Goal: Contribute content: Contribute content

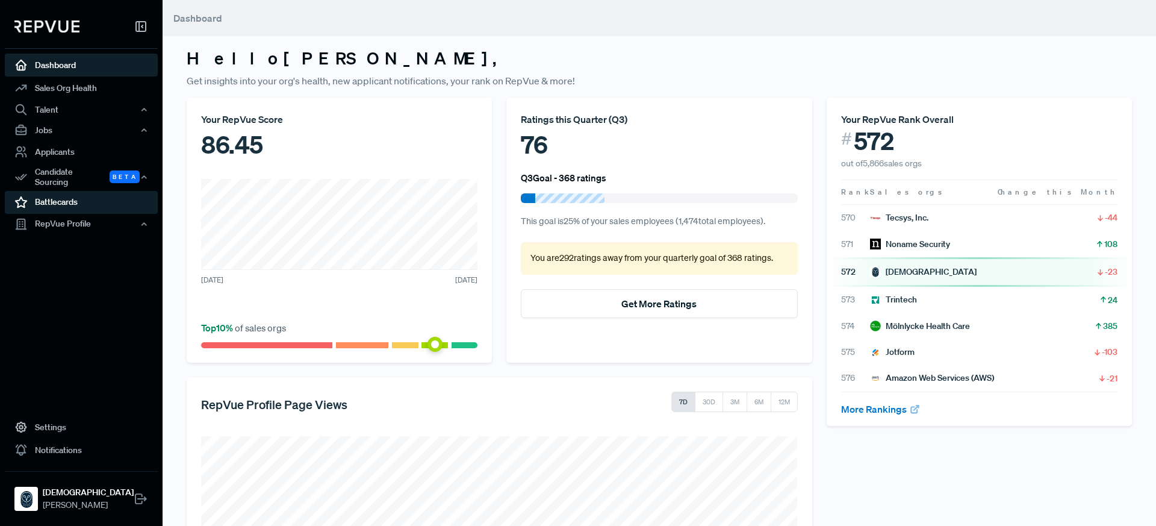
click at [79, 195] on link "Battlecards" at bounding box center [81, 202] width 153 height 23
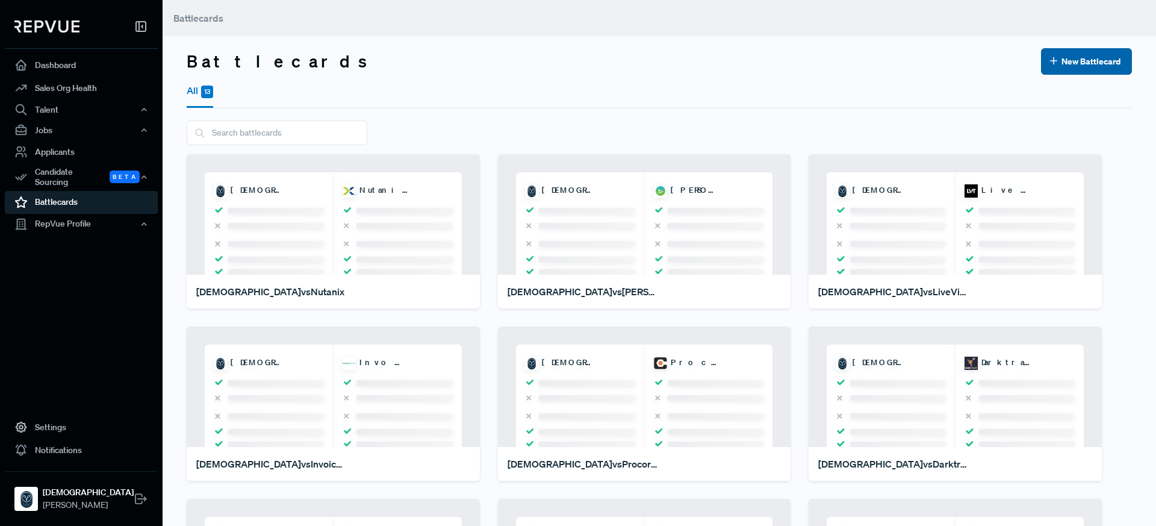
click at [1103, 63] on button "New Battlecard" at bounding box center [1086, 61] width 91 height 26
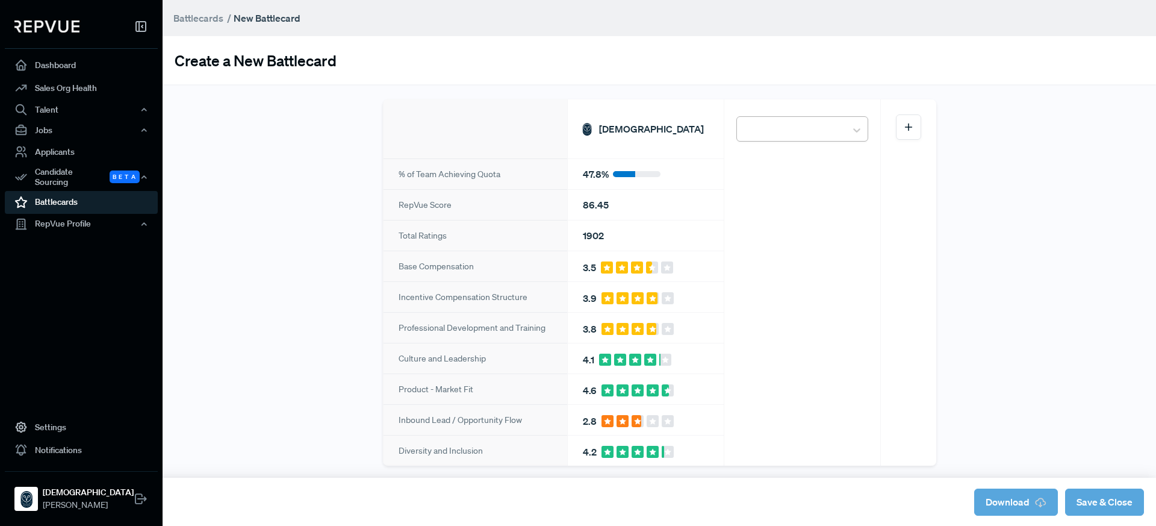
click at [780, 132] on div at bounding box center [791, 129] width 97 height 21
type input "okta"
click at [784, 162] on div "Okta" at bounding box center [802, 163] width 132 height 28
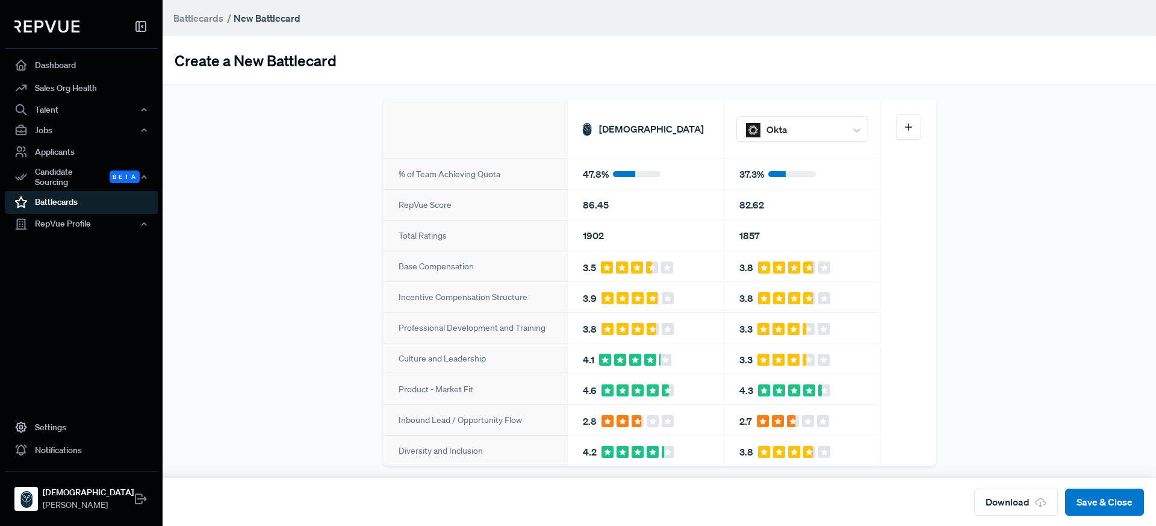
click at [911, 128] on icon at bounding box center [909, 127] width 12 height 12
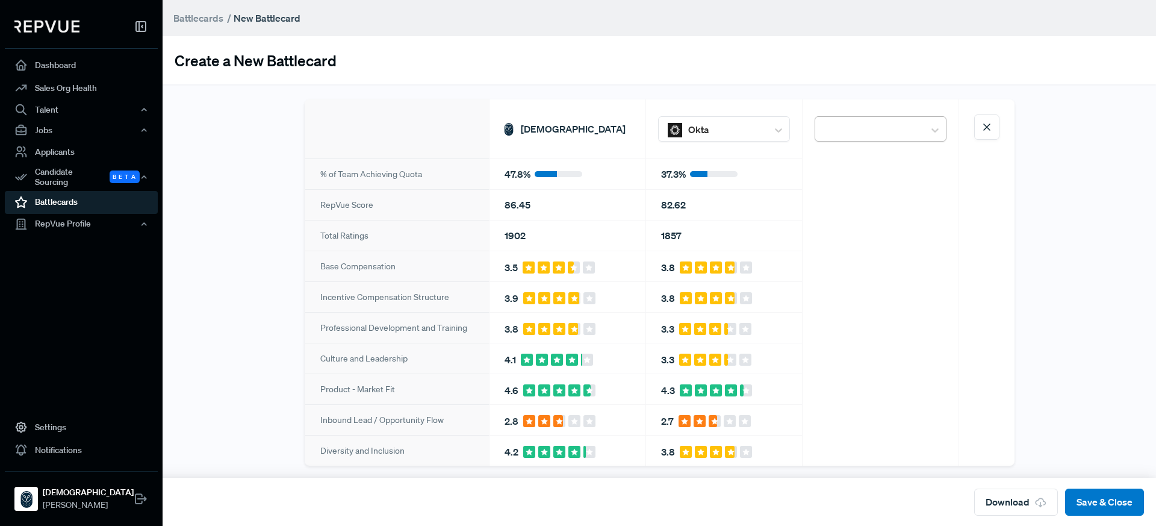
click at [762, 125] on div at bounding box center [724, 129] width 73 height 21
type input "clio"
click at [865, 154] on div "Clio" at bounding box center [881, 163] width 132 height 28
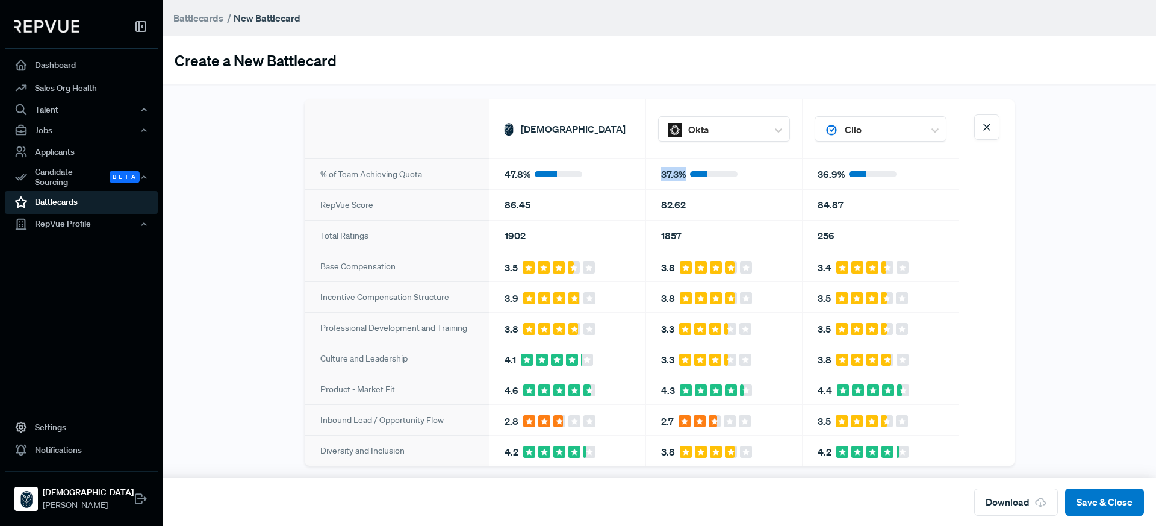
drag, startPoint x: 661, startPoint y: 173, endPoint x: 684, endPoint y: 172, distance: 23.5
click at [684, 172] on div "37.3 %" at bounding box center [724, 173] width 156 height 31
click at [739, 127] on div at bounding box center [724, 129] width 73 height 21
type input "accenture"
click at [746, 161] on div "Accenture" at bounding box center [724, 163] width 132 height 28
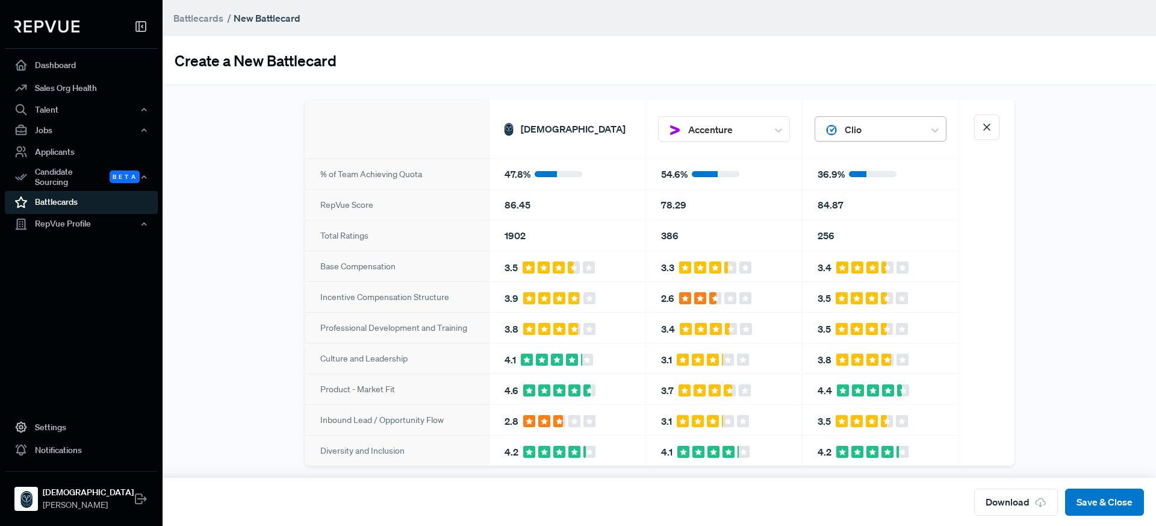
click at [762, 126] on div at bounding box center [724, 129] width 73 height 21
type input "motive"
click at [863, 157] on div "Motive" at bounding box center [881, 163] width 132 height 28
click at [716, 126] on div at bounding box center [724, 129] width 73 height 21
type input "snowflake"
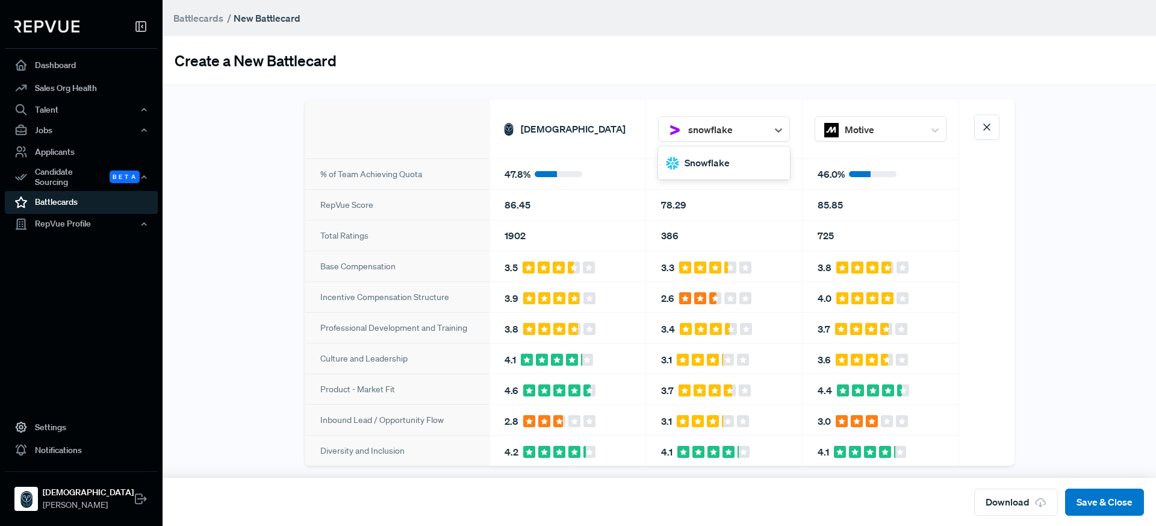
click at [746, 169] on div "Snowflake" at bounding box center [724, 163] width 132 height 28
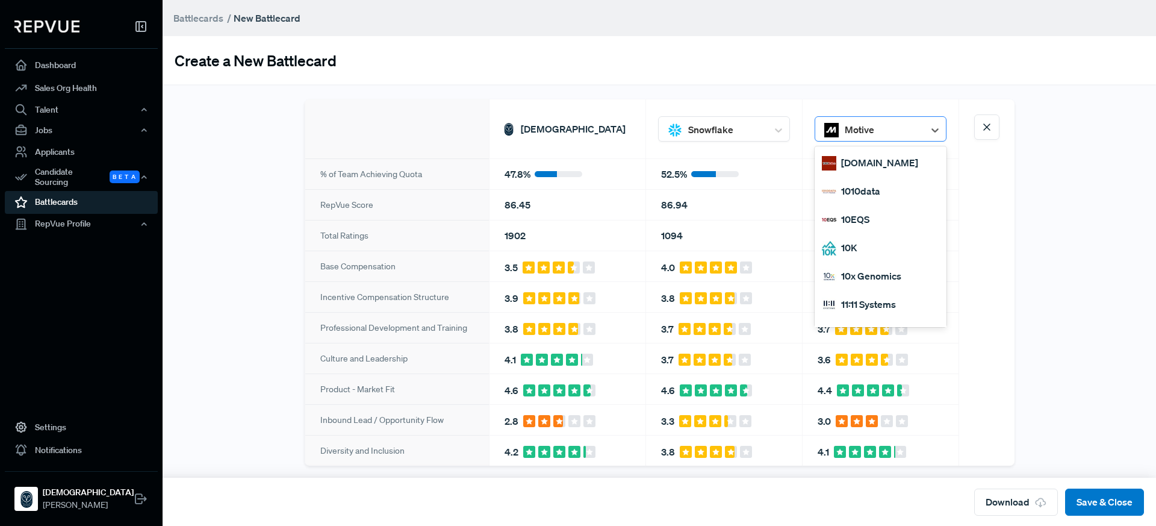
click at [889, 135] on div at bounding box center [881, 129] width 73 height 21
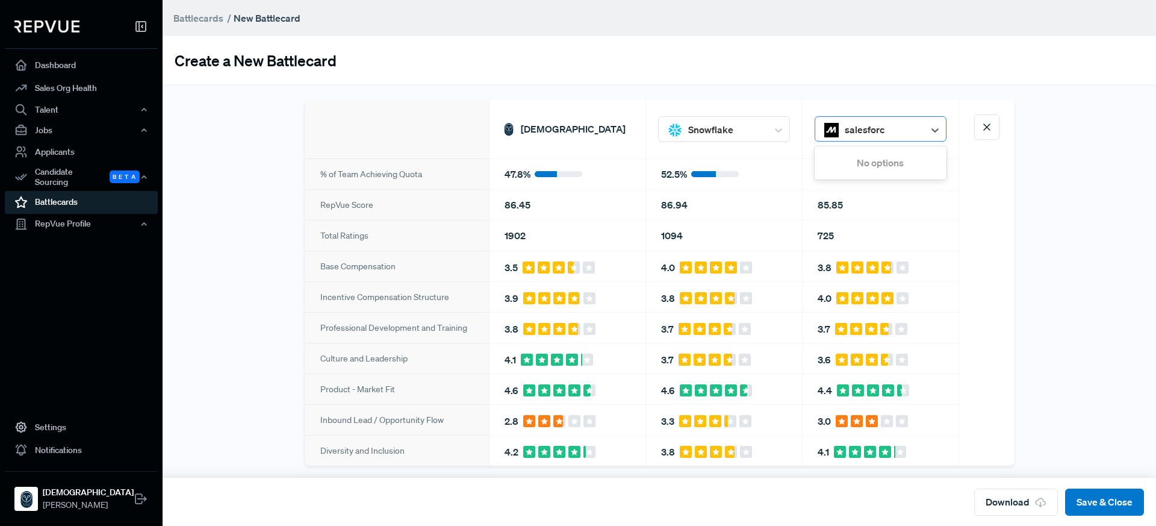
type input "salesforce"
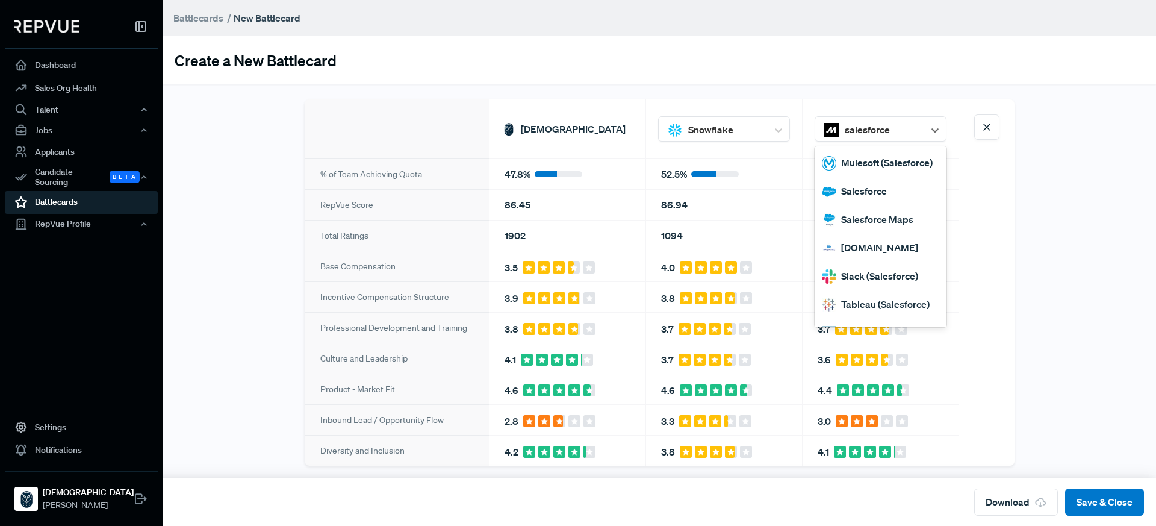
click at [871, 193] on div "Salesforce" at bounding box center [881, 191] width 132 height 28
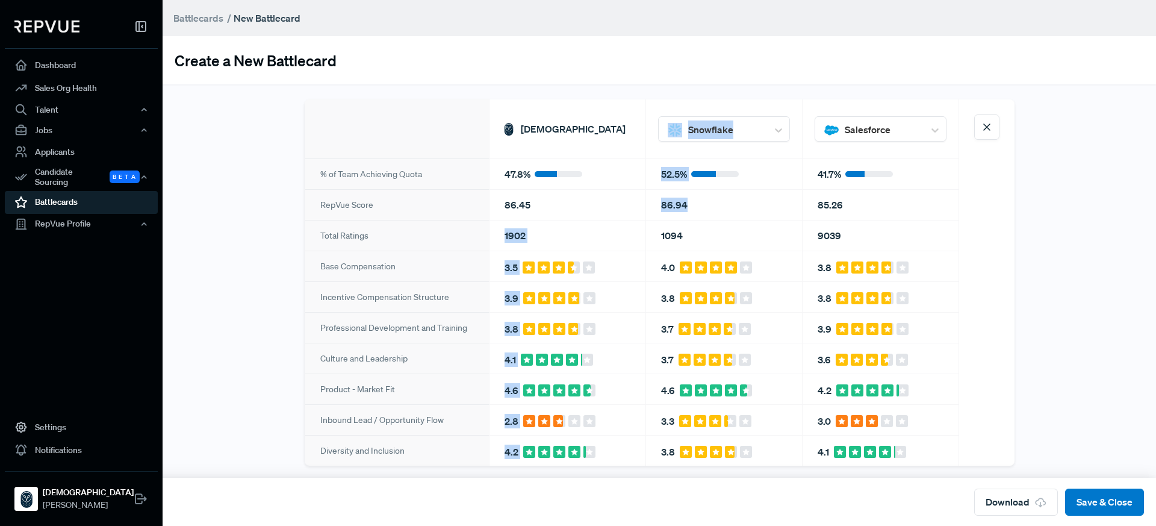
drag, startPoint x: 686, startPoint y: 204, endPoint x: 636, endPoint y: 204, distance: 50.0
click at [636, 204] on div "% of Team Achieving Quota RepVue Score Total Ratings Base Compensation Incentiv…" at bounding box center [660, 282] width 710 height 366
click at [670, 201] on div "86.94" at bounding box center [724, 204] width 156 height 31
click at [823, 202] on div "85.26" at bounding box center [881, 204] width 156 height 31
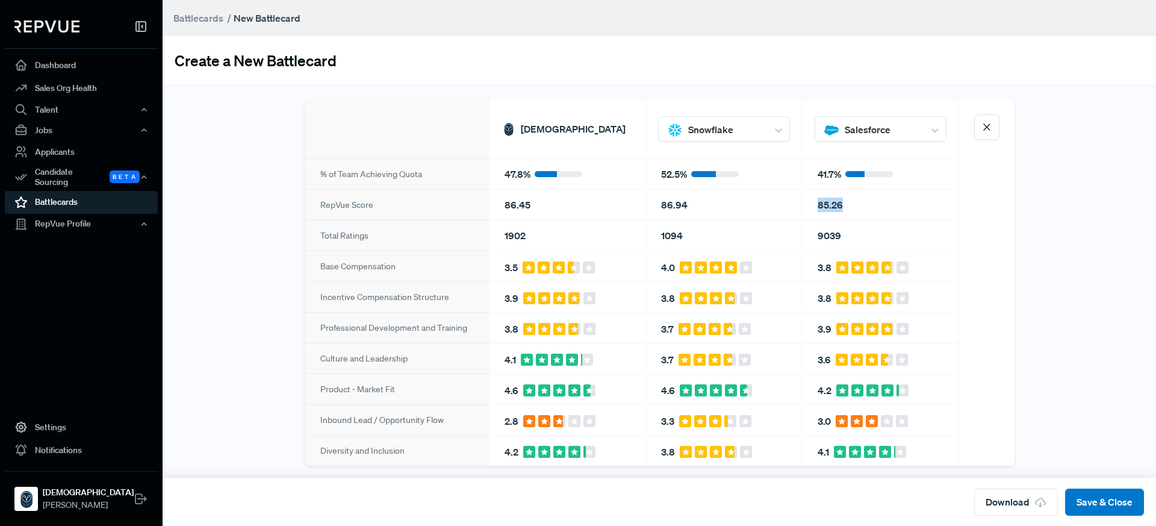
click at [823, 202] on div "85.26" at bounding box center [881, 204] width 156 height 31
copy div "85.26"
click at [711, 133] on div at bounding box center [724, 129] width 73 height 21
type input "accenture"
click at [733, 160] on div "Accenture" at bounding box center [724, 163] width 132 height 28
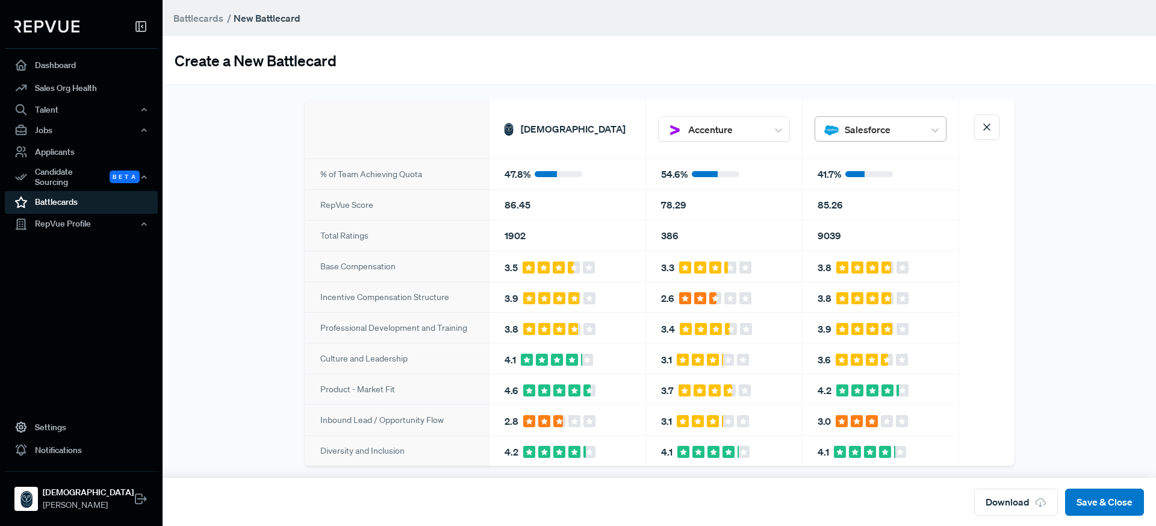
click at [762, 130] on div at bounding box center [724, 129] width 73 height 21
type input "clio"
click at [853, 163] on div "Clio" at bounding box center [881, 163] width 132 height 28
click at [677, 203] on div "78.29" at bounding box center [724, 204] width 156 height 31
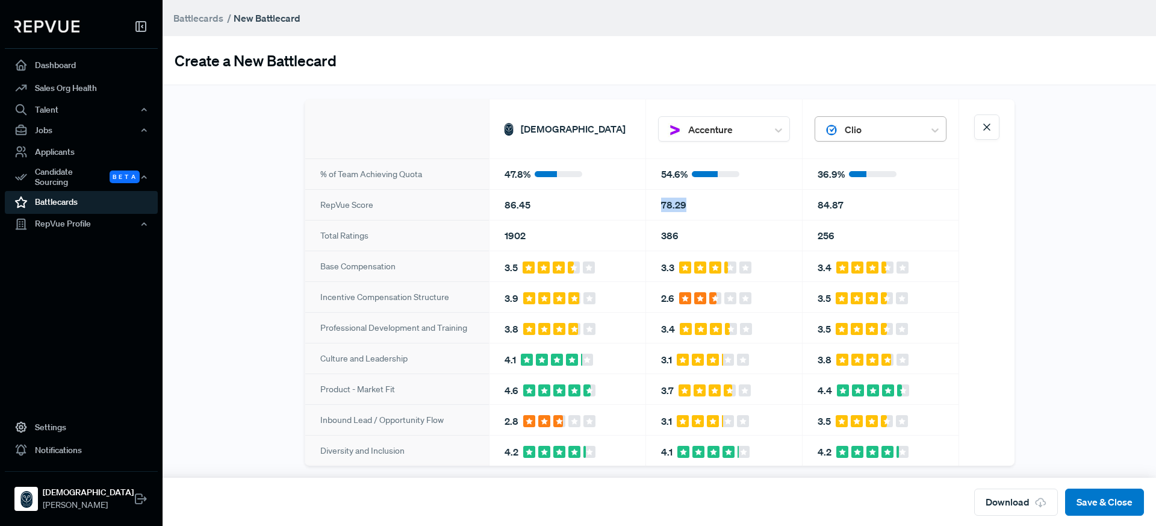
copy div "78.29"
click at [827, 202] on div "84.87" at bounding box center [881, 204] width 156 height 31
copy div "84.87"
click at [730, 126] on div at bounding box center [724, 129] width 73 height 21
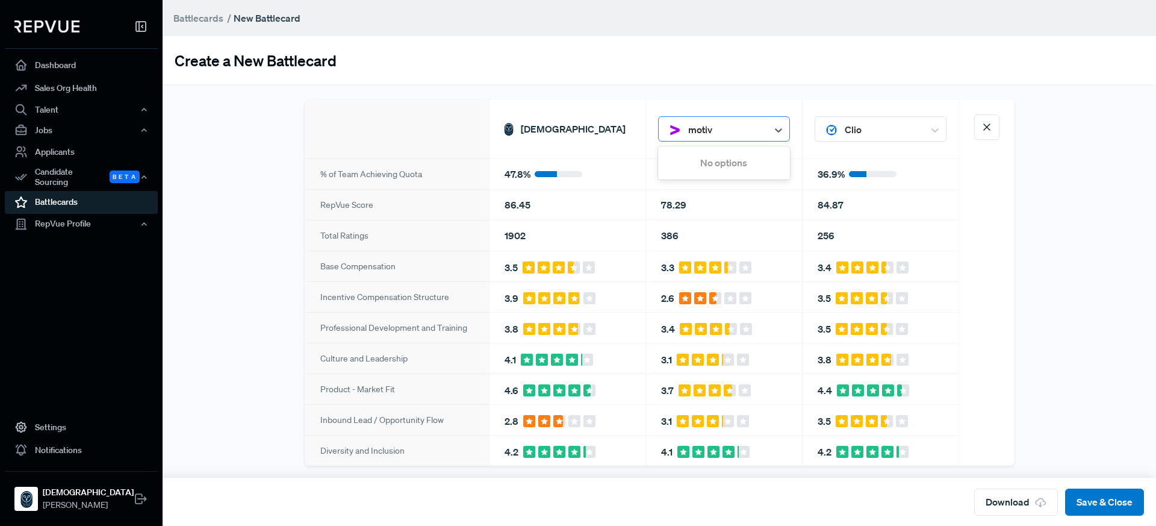
type input "motive"
click at [716, 161] on div "Motive" at bounding box center [724, 163] width 132 height 28
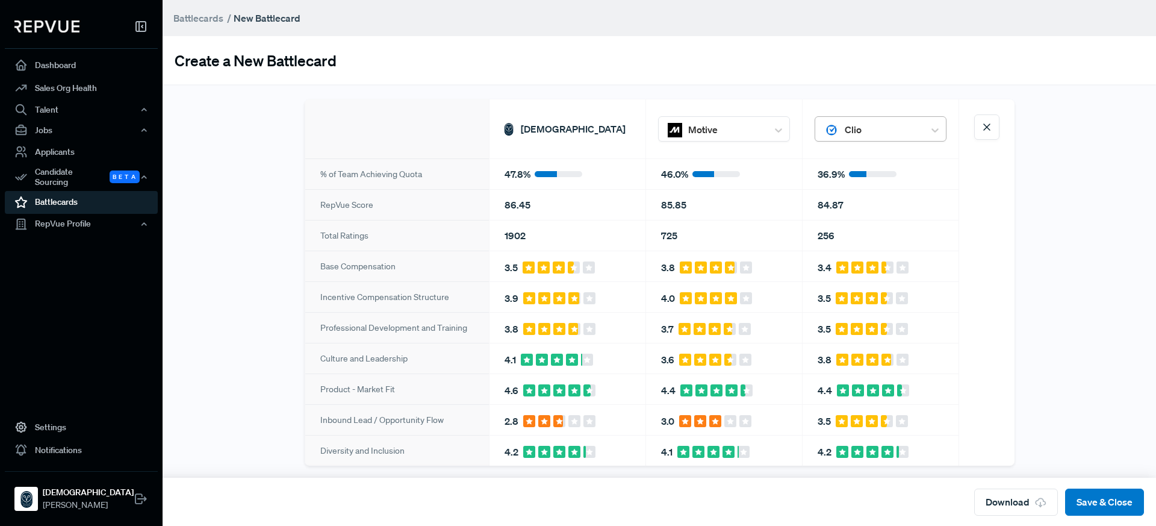
click at [762, 132] on div at bounding box center [724, 129] width 73 height 21
type input "okta"
click at [865, 162] on div "Okta" at bounding box center [881, 163] width 132 height 28
click at [673, 205] on div "85.85" at bounding box center [724, 204] width 156 height 31
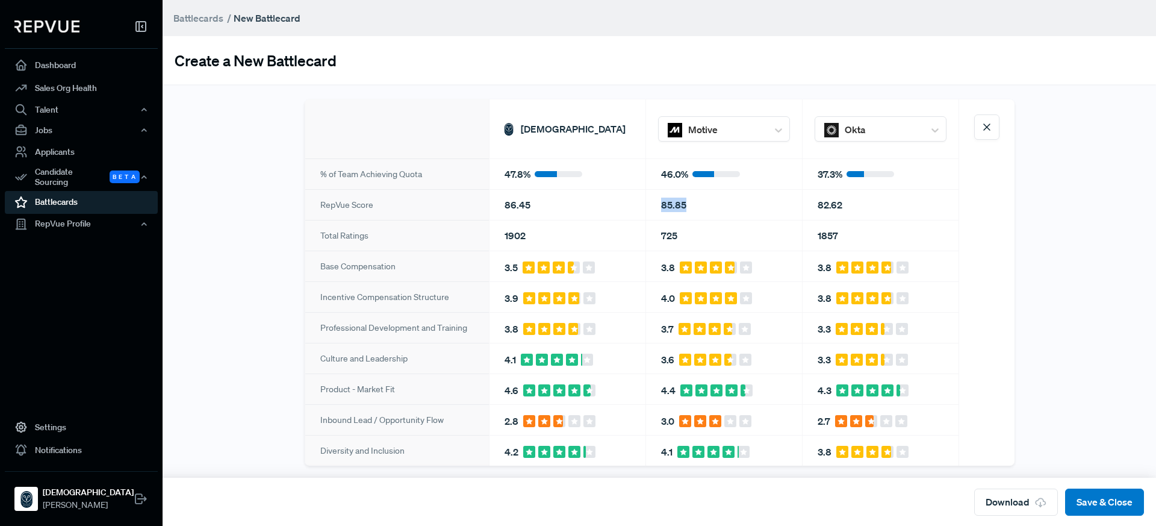
copy div "85.85"
click at [835, 202] on div "82.62" at bounding box center [881, 204] width 156 height 31
copy div "82.62"
click at [731, 126] on div at bounding box center [724, 129] width 73 height 21
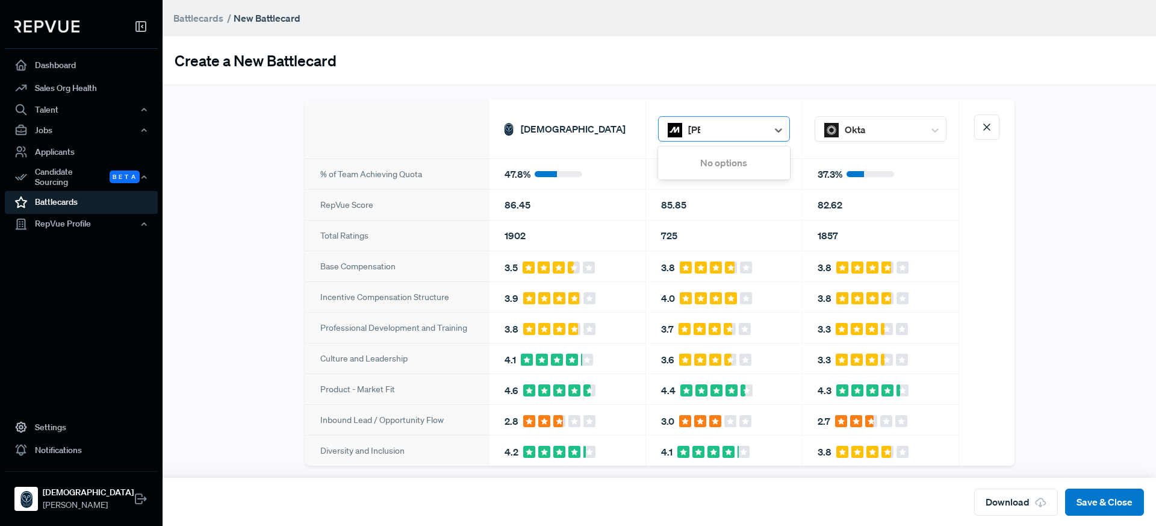
type input "ayden"
click at [738, 130] on div at bounding box center [724, 129] width 73 height 21
type input "[PERSON_NAME]"
type input "adyen"
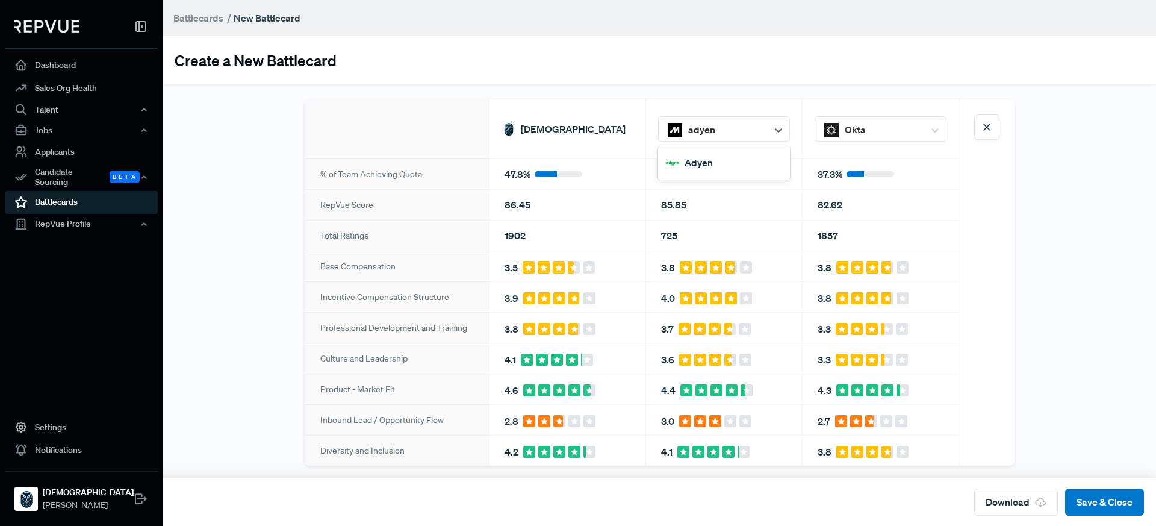
click at [733, 168] on div "Adyen" at bounding box center [724, 163] width 132 height 28
click at [676, 202] on div "81.53" at bounding box center [724, 204] width 156 height 31
copy div "81.53"
click at [762, 135] on div at bounding box center [724, 129] width 73 height 21
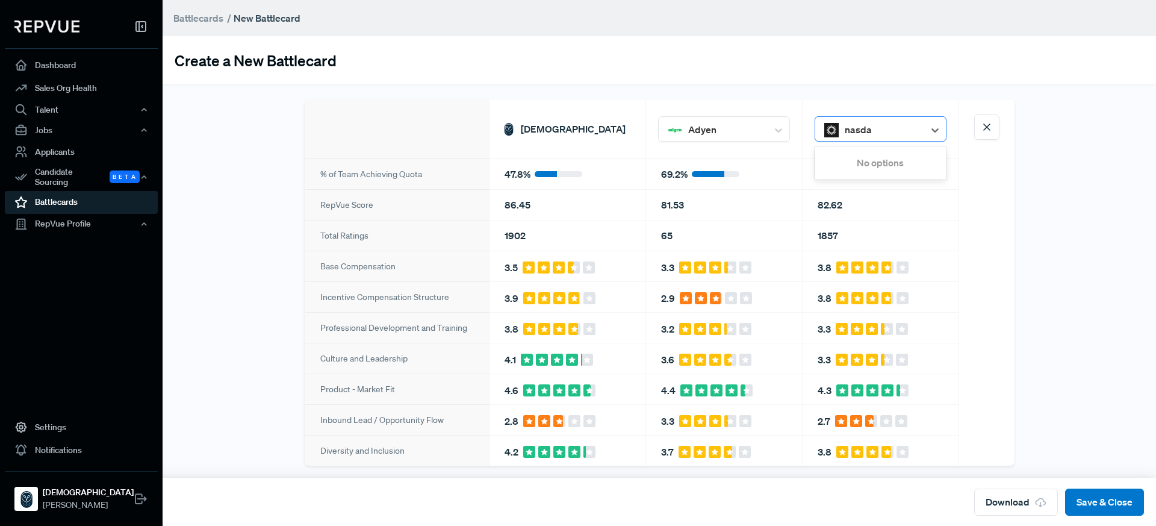
type input "nasdaq"
click at [885, 155] on div "Nasdaq" at bounding box center [881, 163] width 132 height 28
drag, startPoint x: 839, startPoint y: 206, endPoint x: 810, endPoint y: 205, distance: 28.9
click at [810, 205] on div "81.25" at bounding box center [881, 204] width 156 height 31
copy div "81.25"
